Goal: Information Seeking & Learning: Learn about a topic

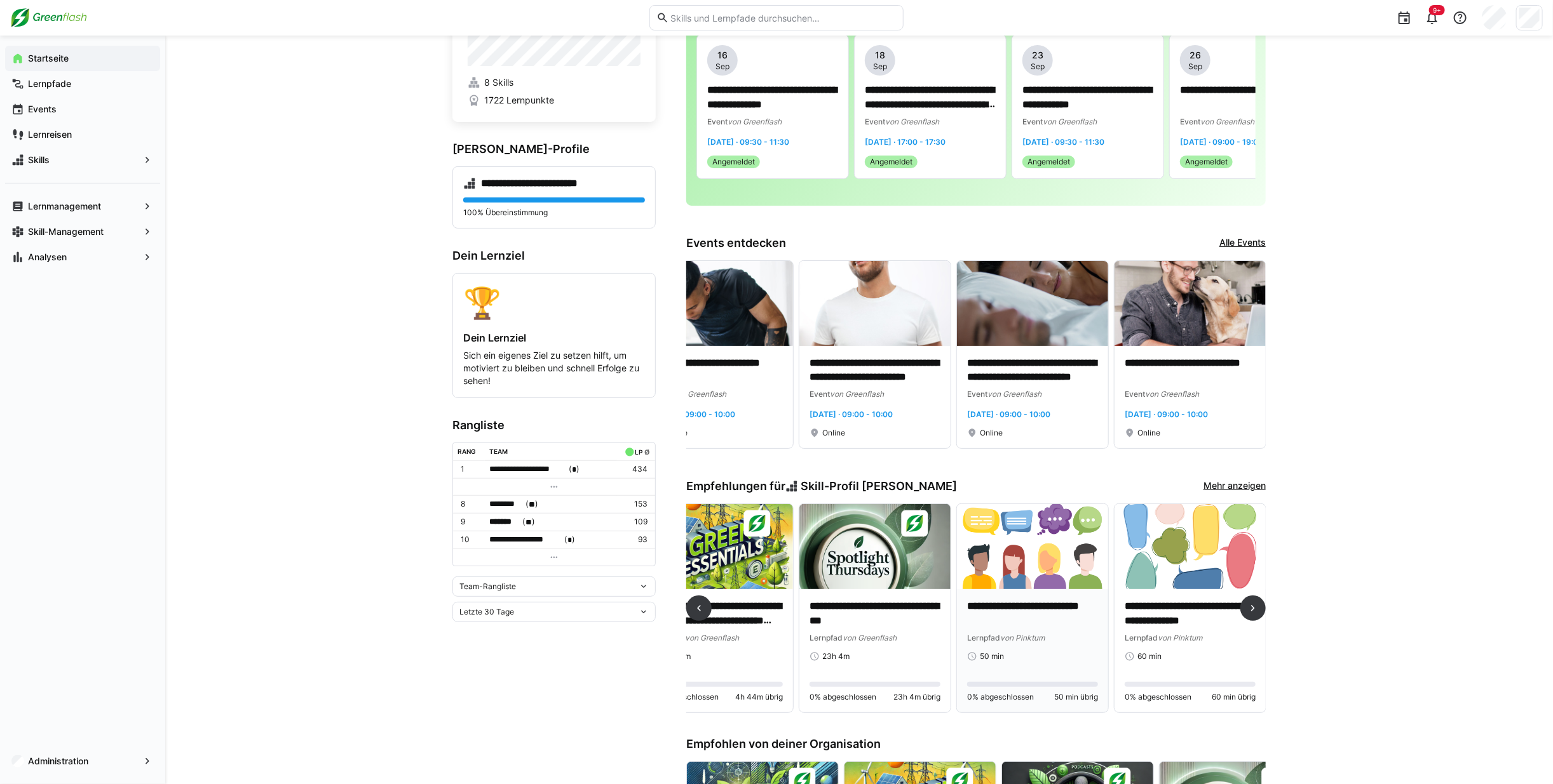
scroll to position [71, 0]
click at [1053, 619] on p "**********" at bounding box center [1033, 614] width 131 height 29
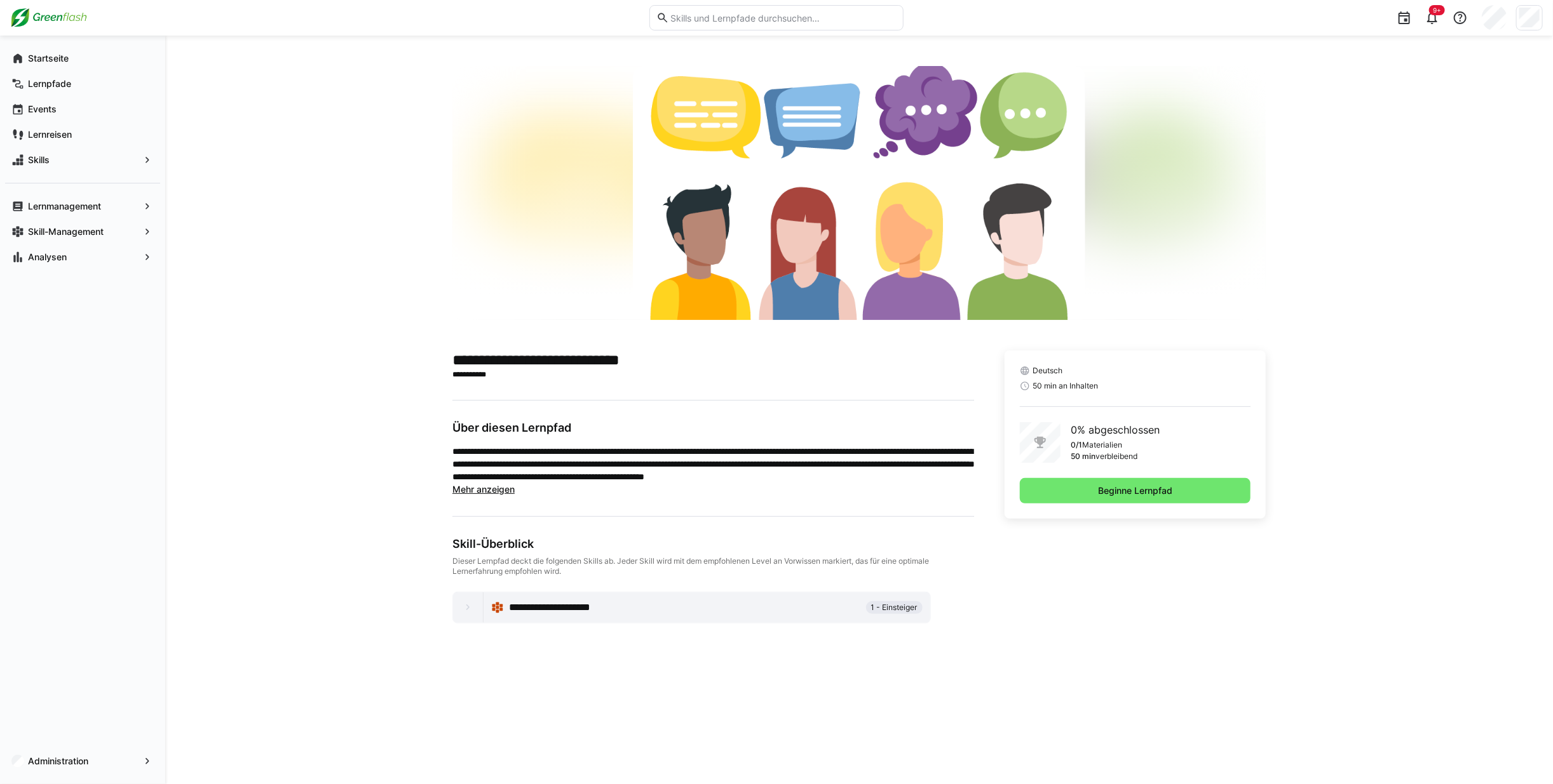
click at [314, 258] on div "**********" at bounding box center [859, 409] width 1388 height 748
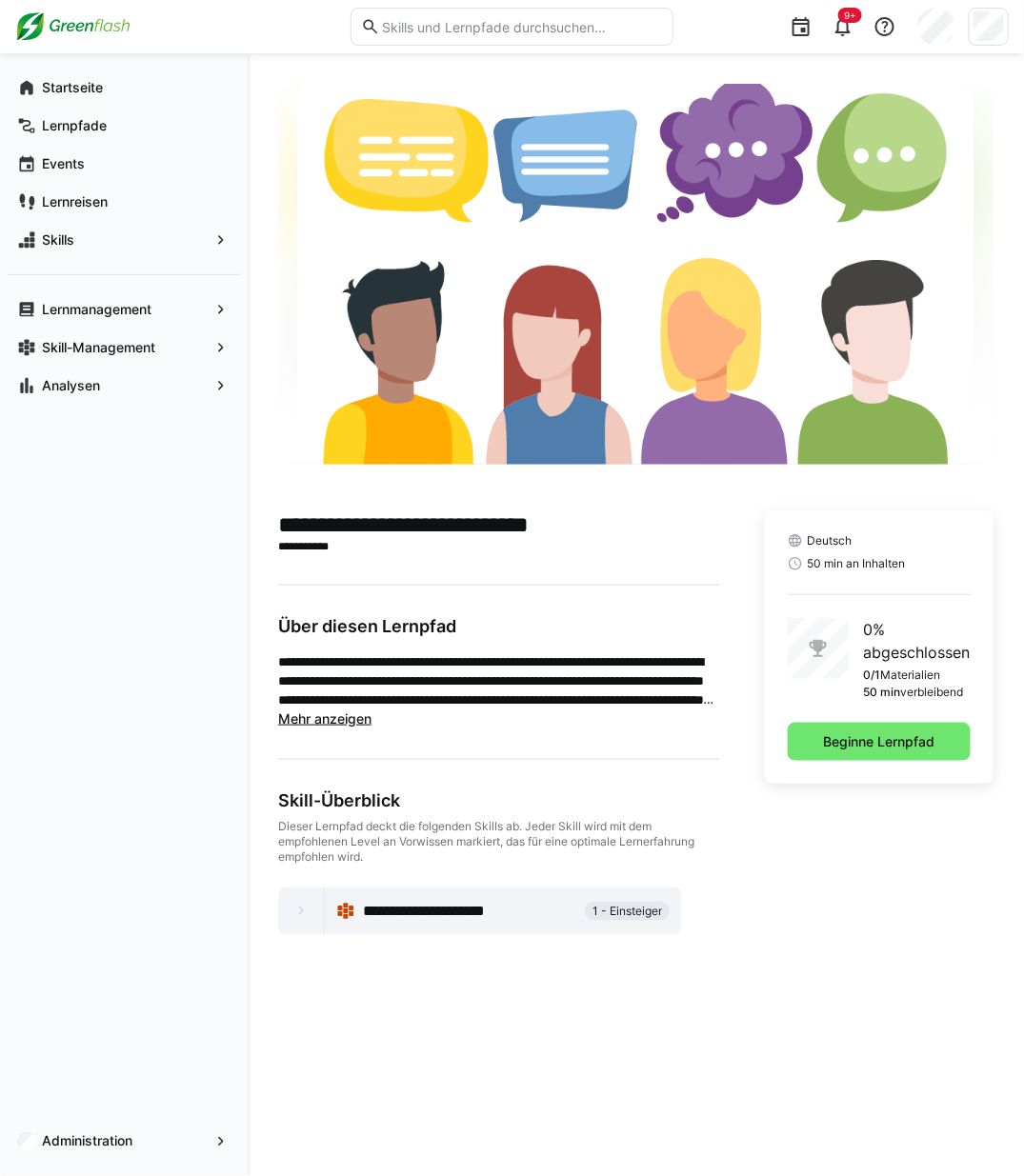
click at [0, 491] on html "**********" at bounding box center [512, 588] width 1024 height 1176
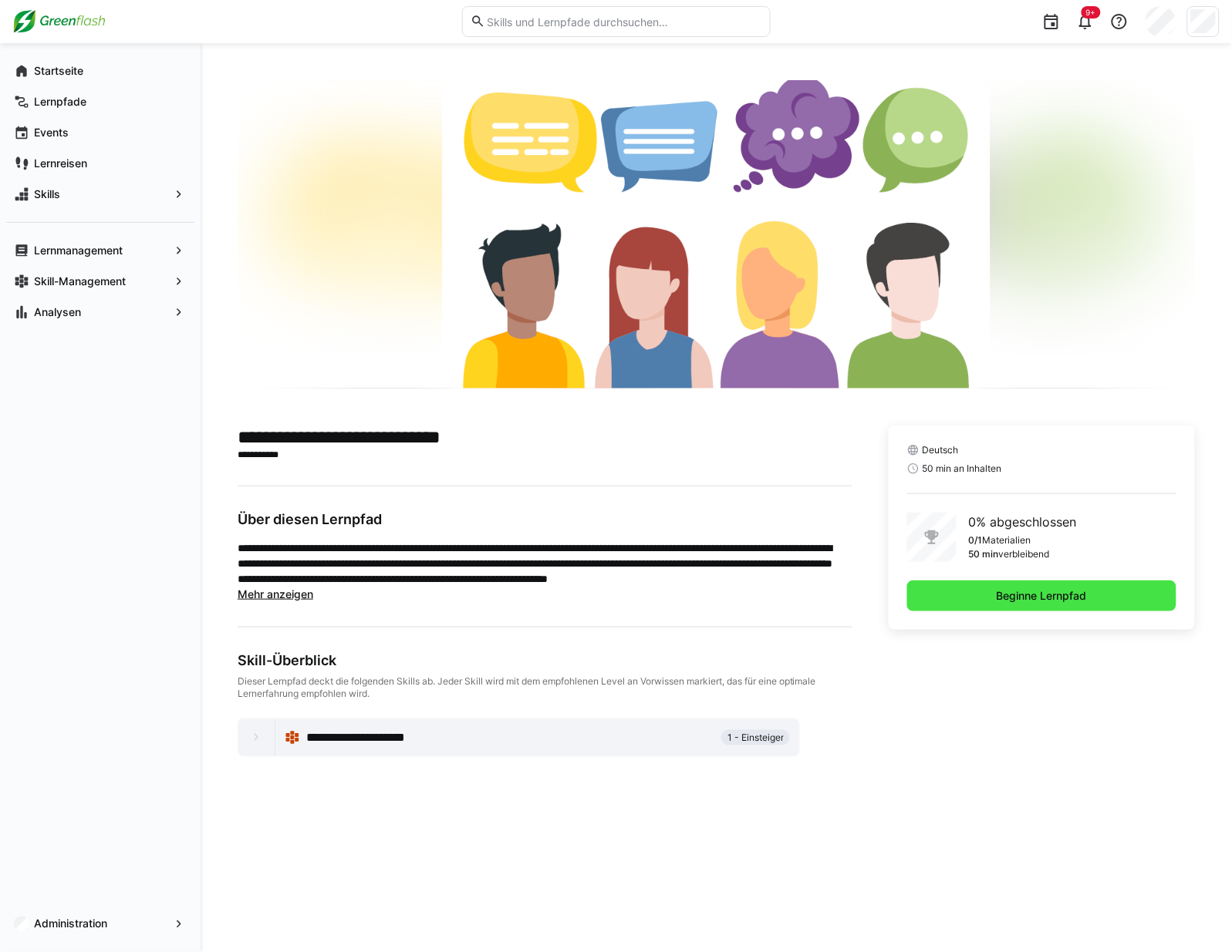
click at [989, 591] on span "Beginne Lernpfad" at bounding box center [1041, 596] width 270 height 31
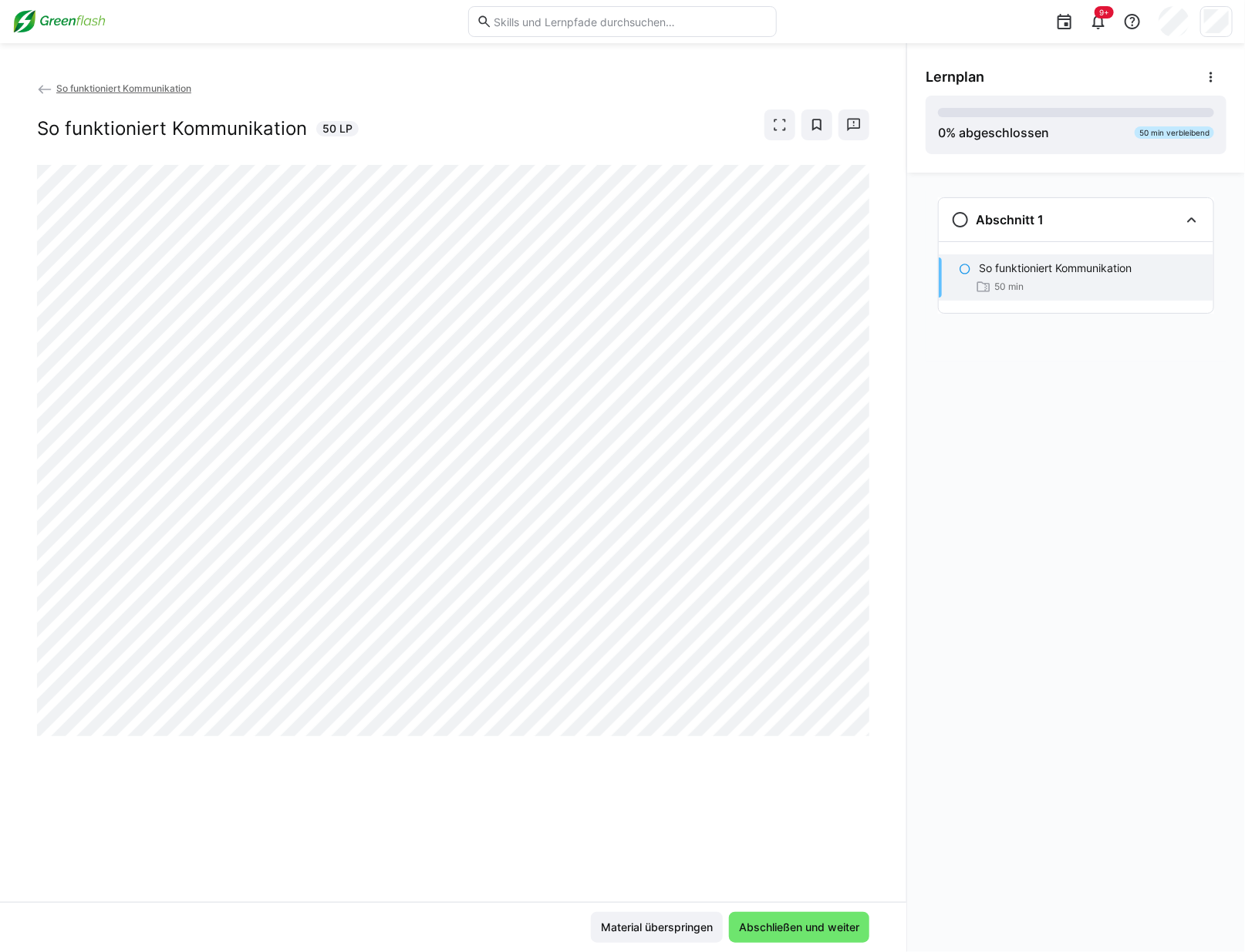
click at [521, 112] on div "So funktioniert Kommunikation 50 LP" at bounding box center [453, 125] width 833 height 31
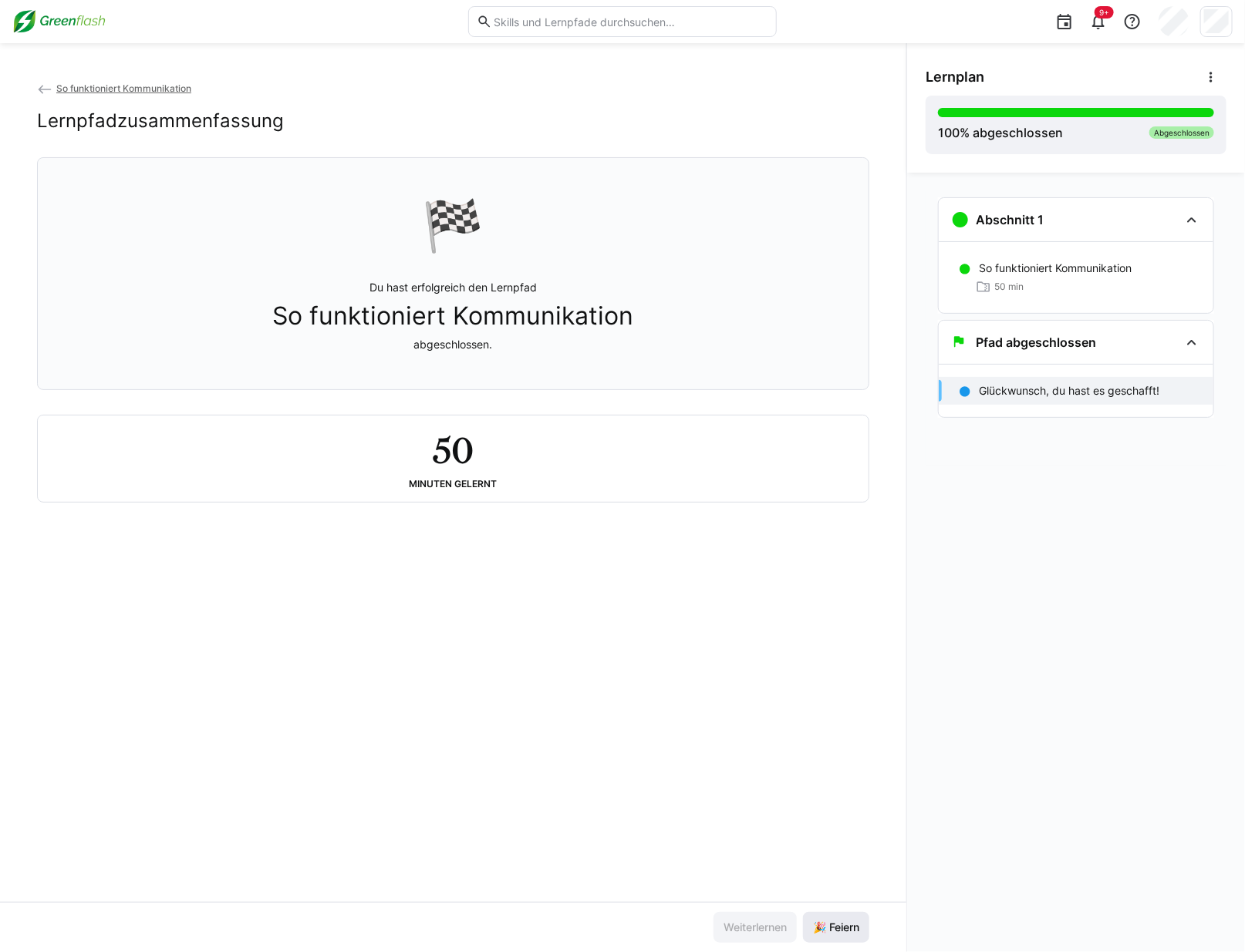
click at [853, 926] on span "🎉 Feiern" at bounding box center [836, 927] width 51 height 15
click at [140, 80] on app-back-navigation "So funktioniert Kommunikation" at bounding box center [453, 89] width 833 height 17
click at [150, 89] on span "So funktioniert Kommunikation" at bounding box center [124, 88] width 135 height 12
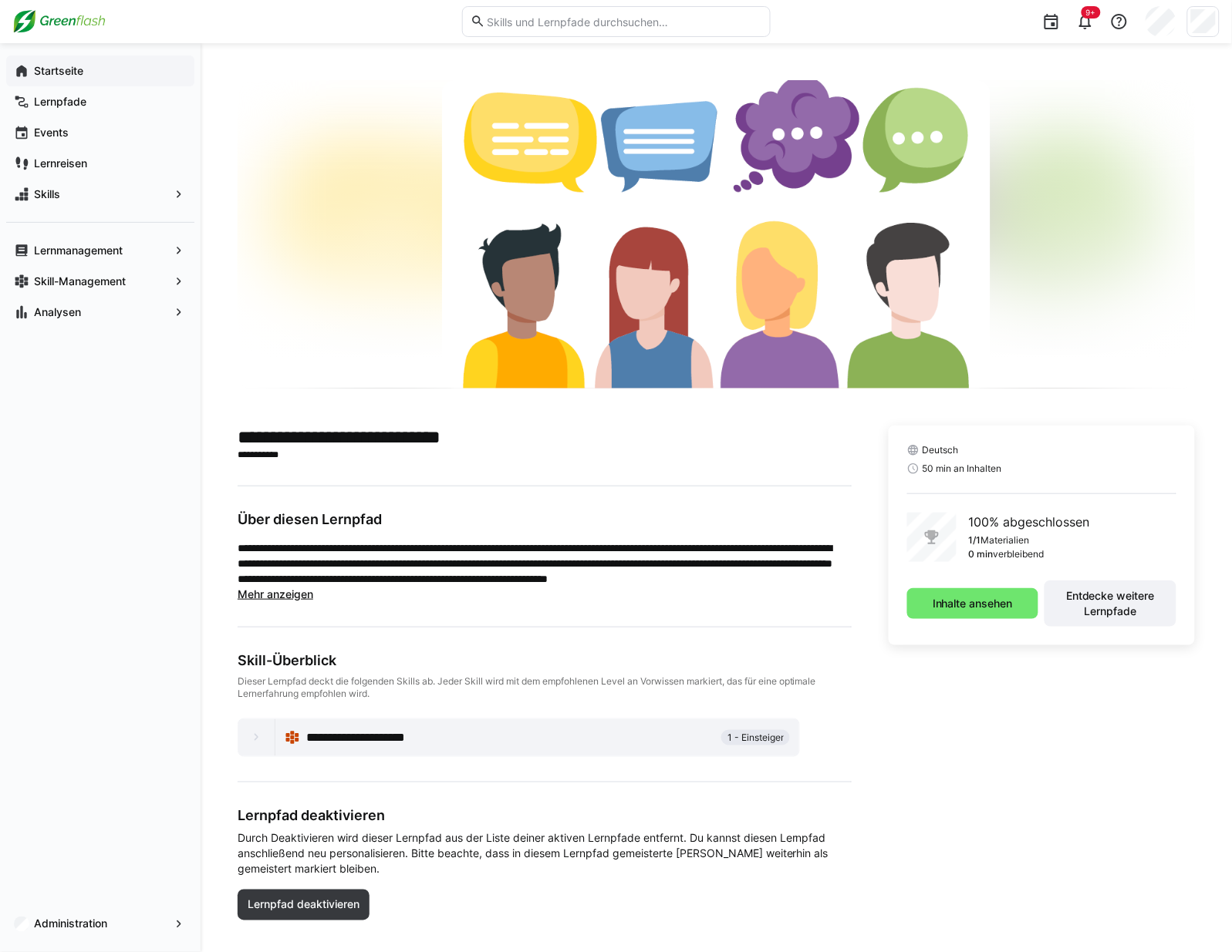
click at [91, 67] on span "Startseite" at bounding box center [109, 71] width 155 height 15
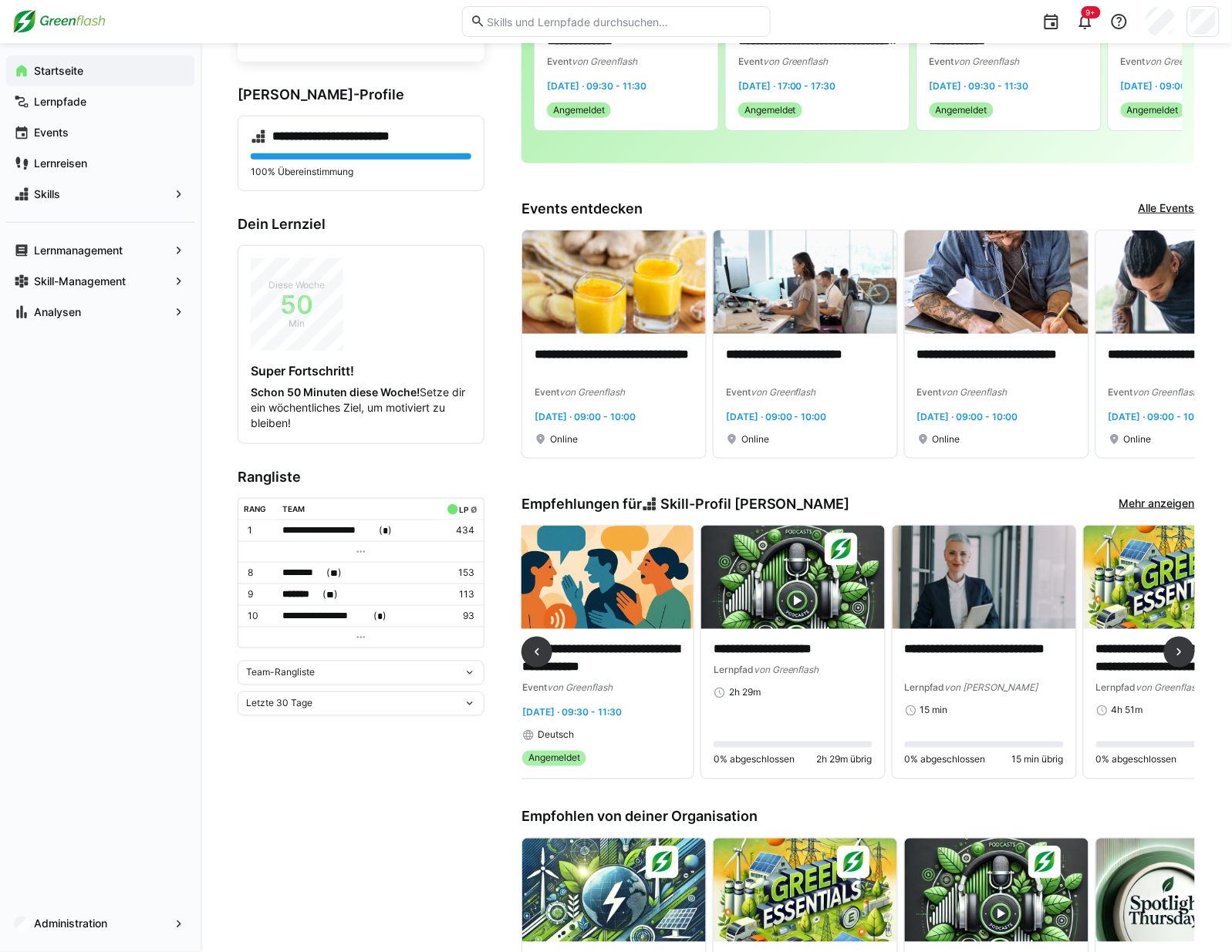
scroll to position [0, 659]
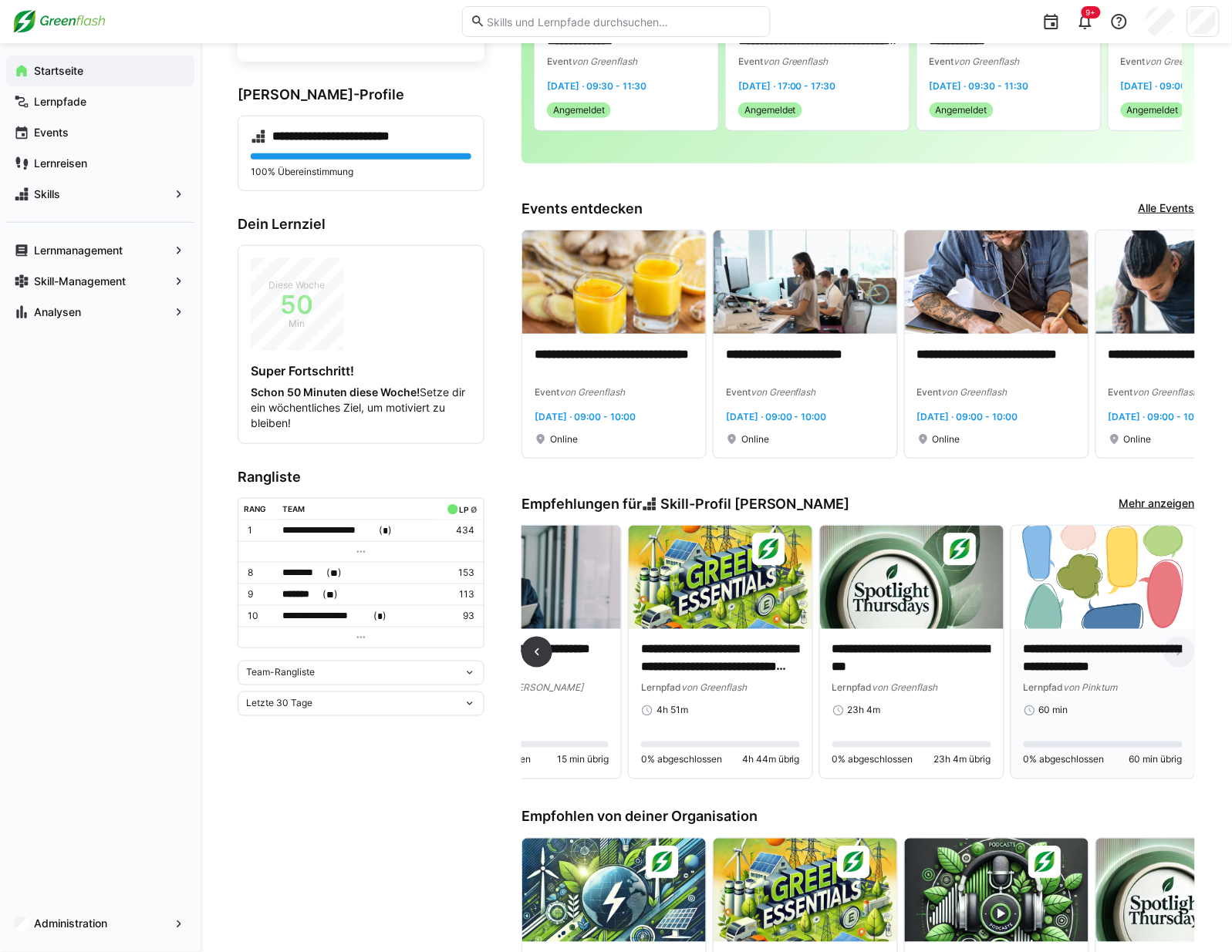
click at [1074, 588] on img at bounding box center [1103, 578] width 184 height 103
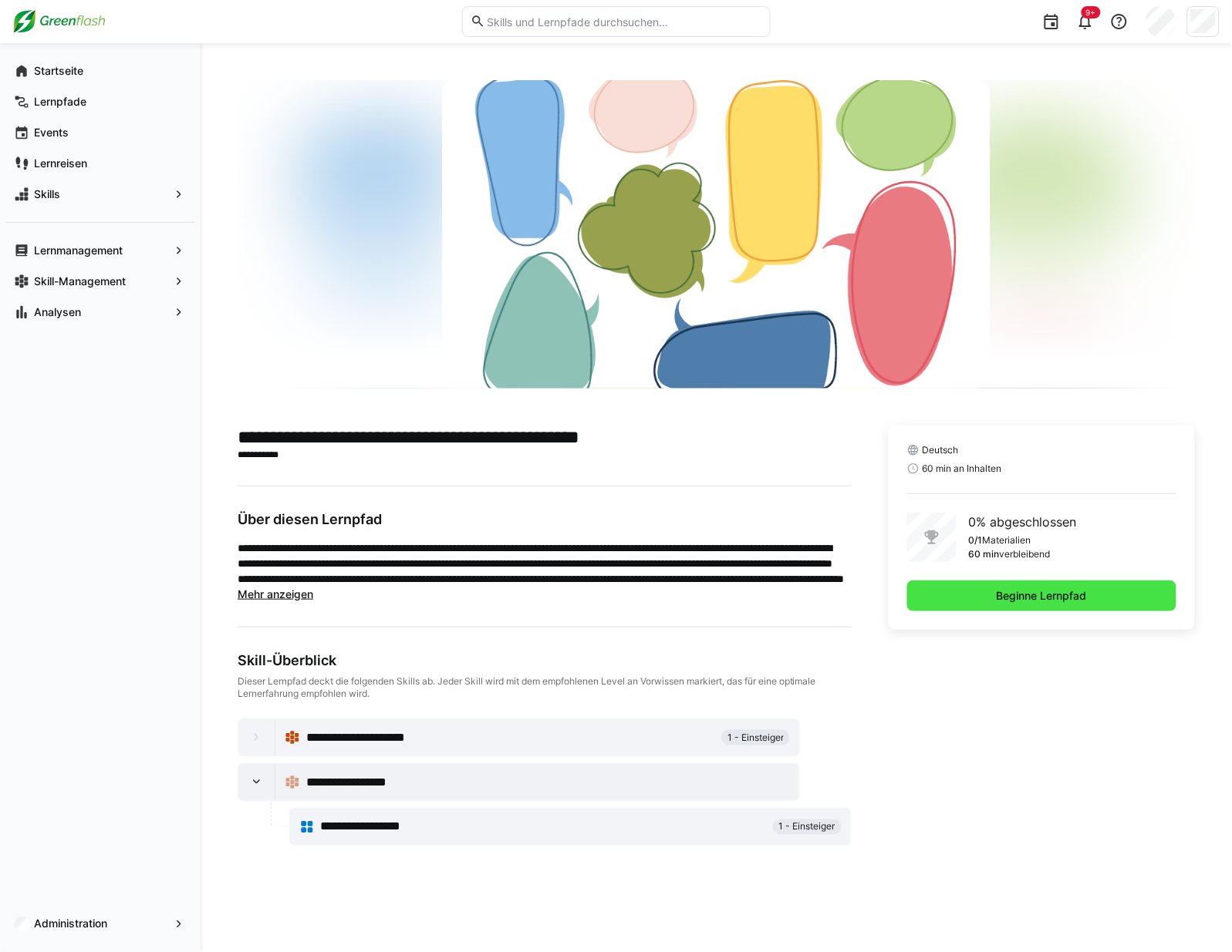
click at [1032, 596] on span "Beginne Lernpfad" at bounding box center [1041, 596] width 95 height 15
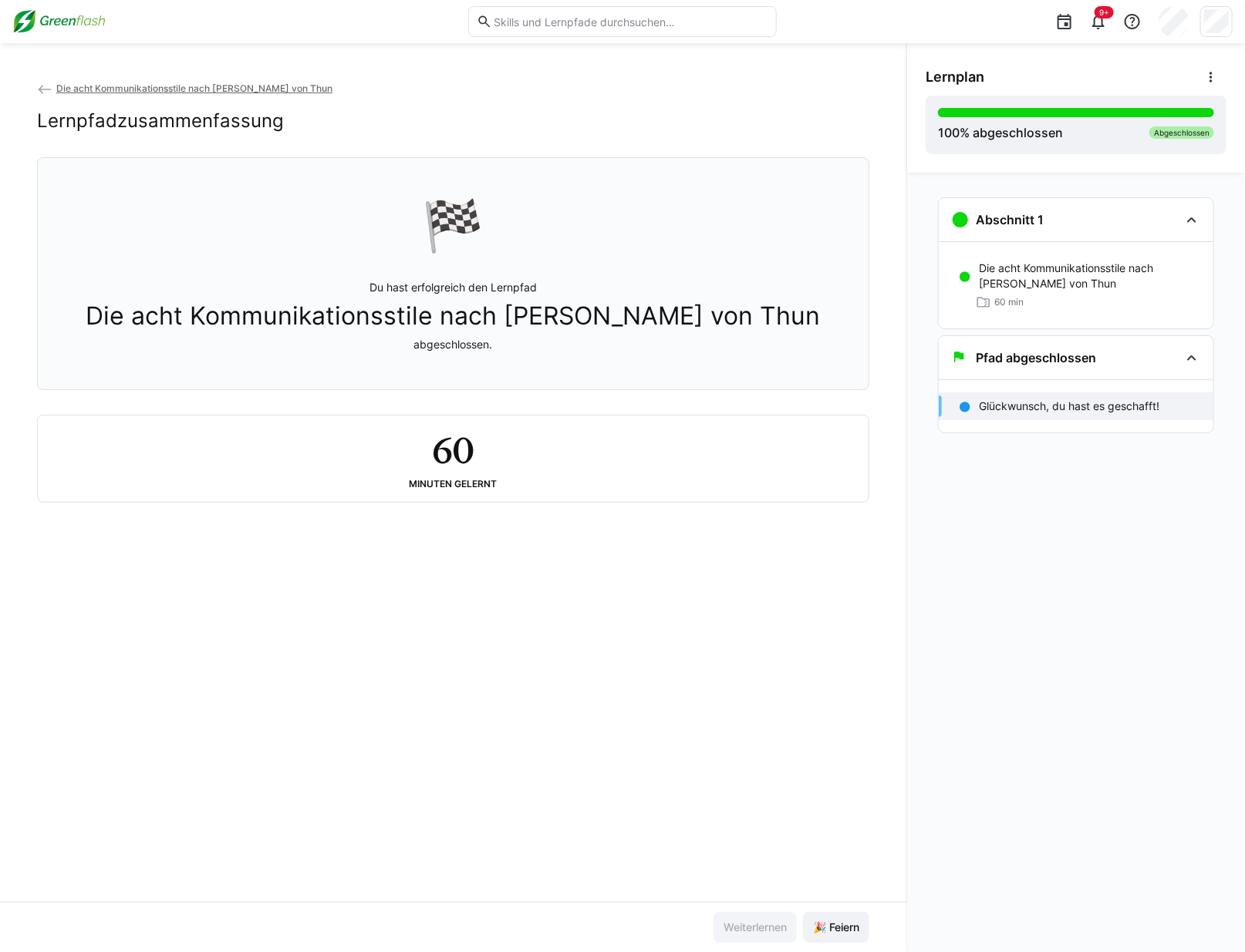
click at [99, 86] on span "Die acht Kommunikationsstile nach Schulz von Thun" at bounding box center [195, 88] width 276 height 12
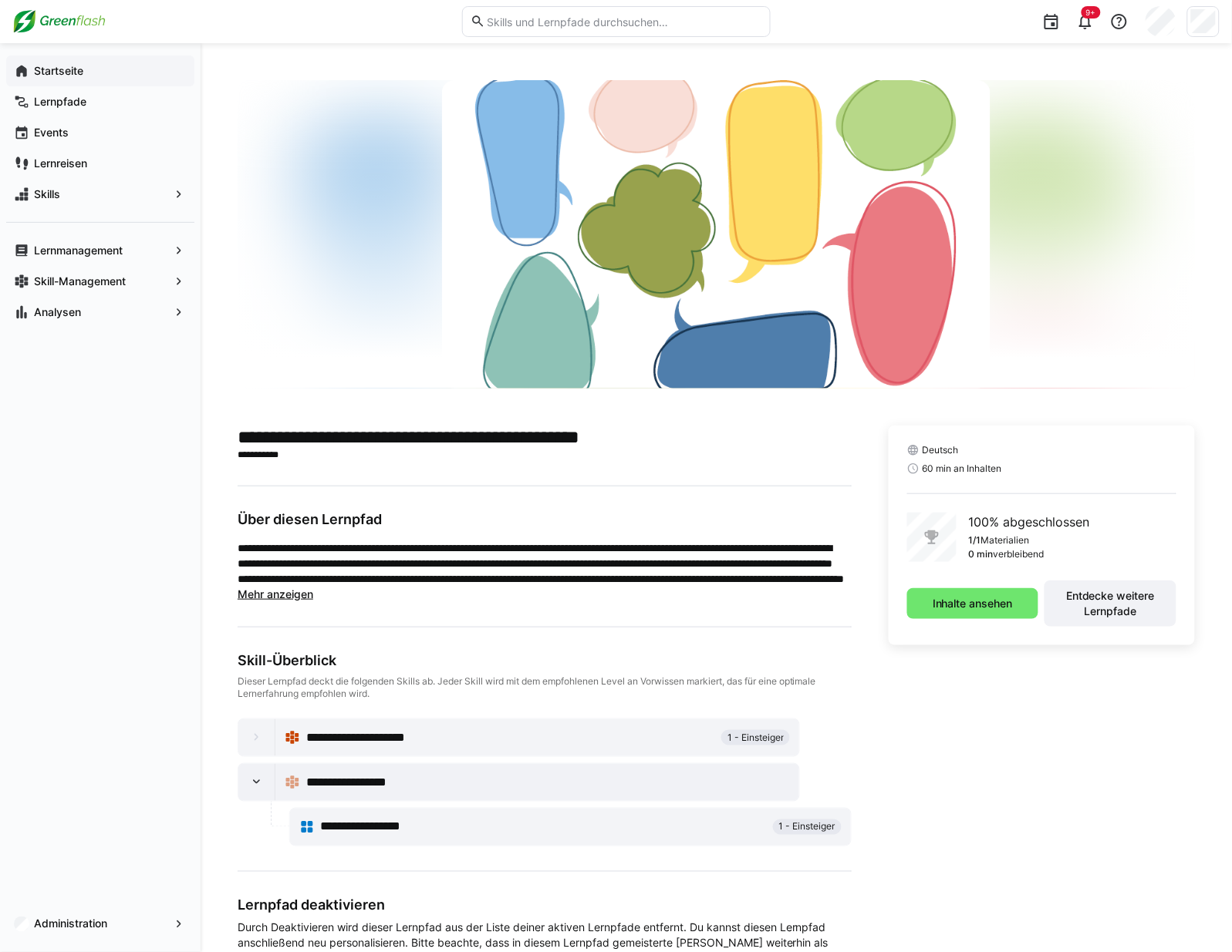
click at [97, 70] on span "Startseite" at bounding box center [109, 71] width 155 height 15
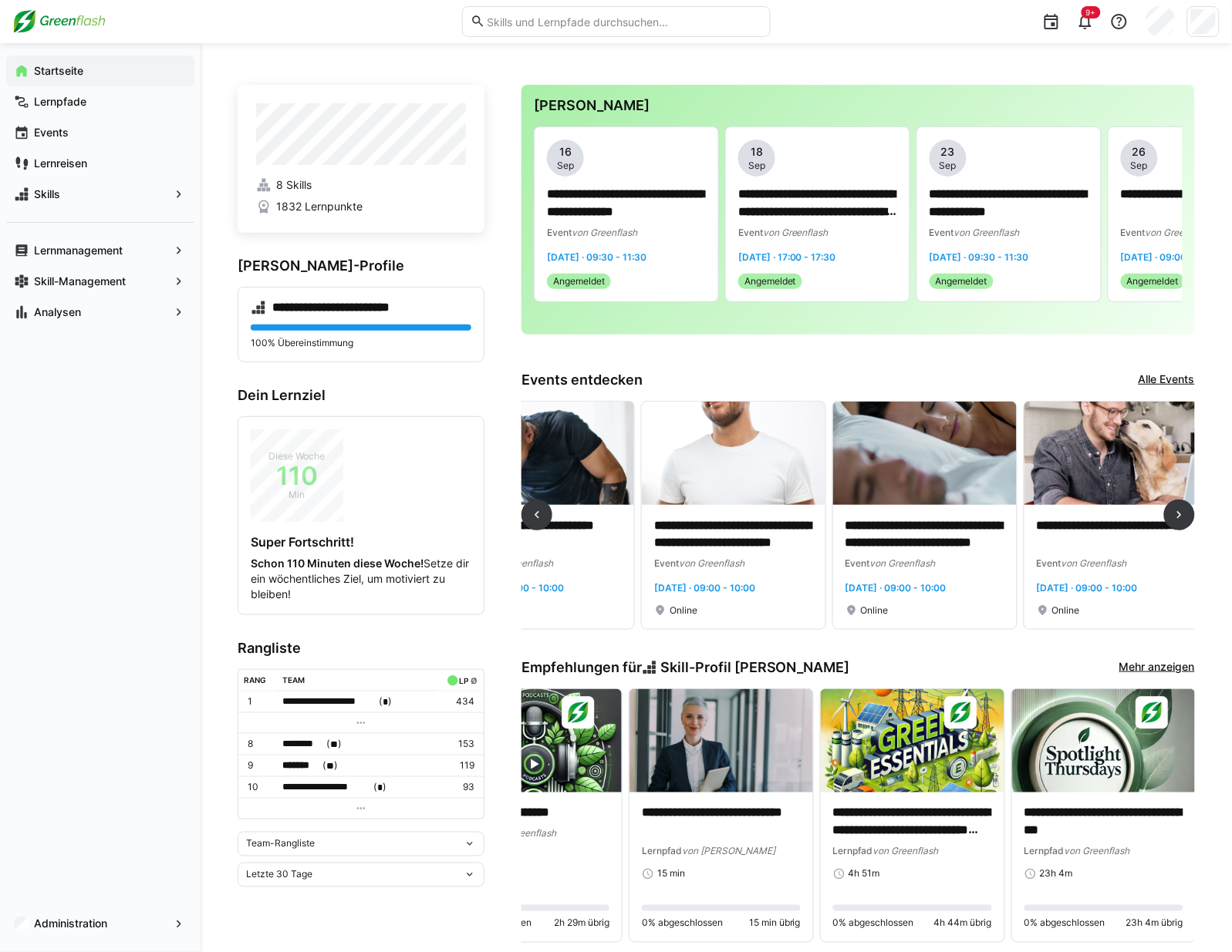
scroll to position [0, 659]
